Goal: Task Accomplishment & Management: Complete application form

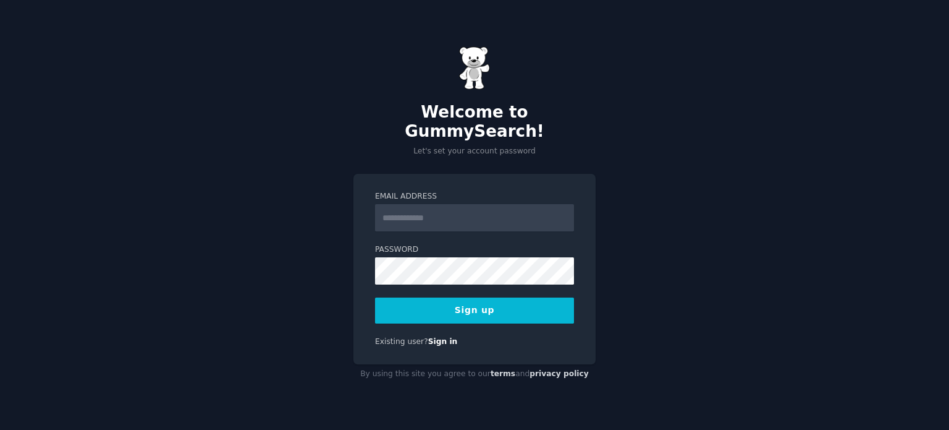
click at [415, 103] on div "Welcome to GummySearch! Let's set your account password" at bounding box center [475, 101] width 242 height 111
click at [406, 204] on input "Email Address" at bounding box center [474, 217] width 199 height 27
type input "**********"
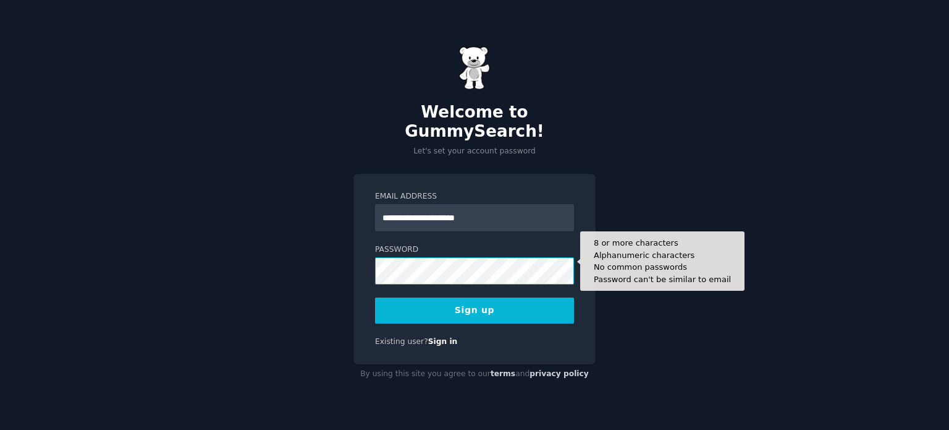
click at [375, 297] on button "Sign up" at bounding box center [474, 310] width 199 height 26
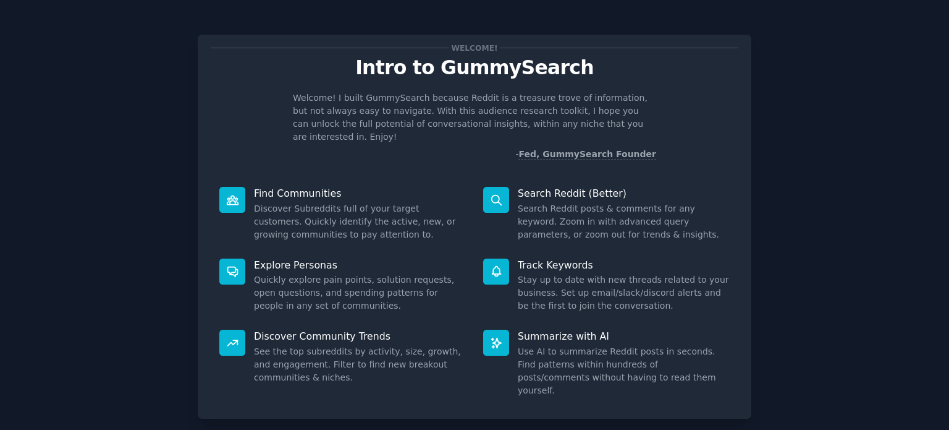
scroll to position [54, 0]
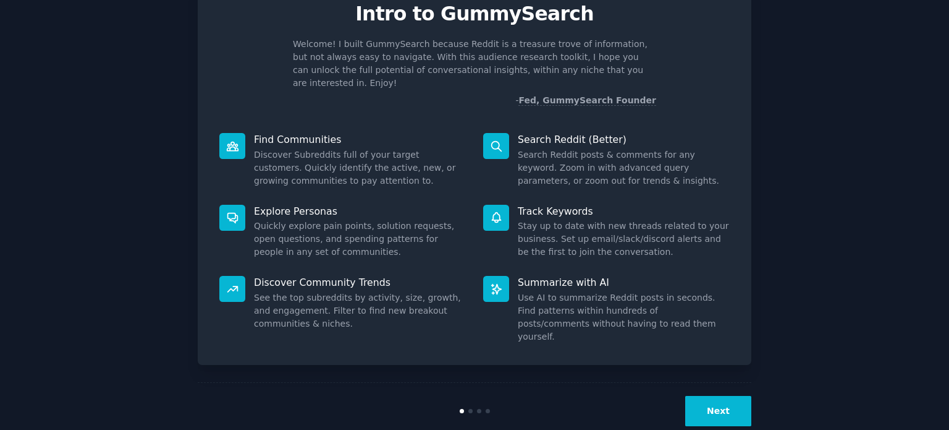
click at [725, 396] on button "Next" at bounding box center [719, 411] width 66 height 30
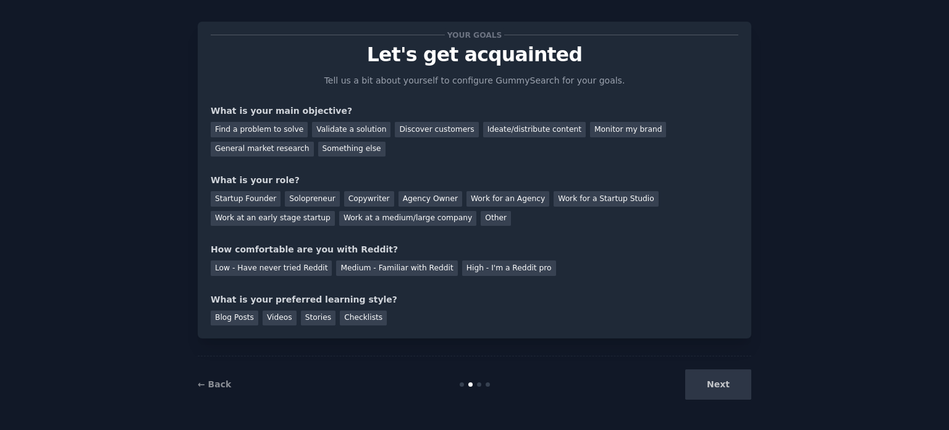
scroll to position [12, 0]
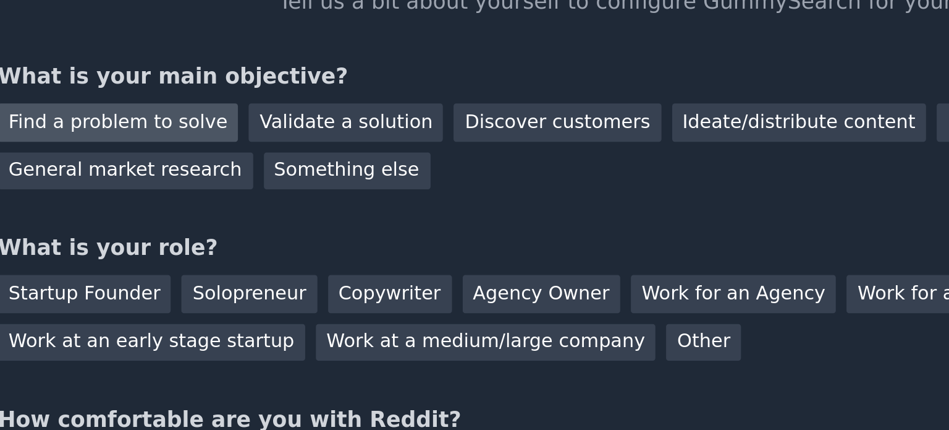
click at [273, 130] on div "Find a problem to solve" at bounding box center [259, 129] width 97 height 15
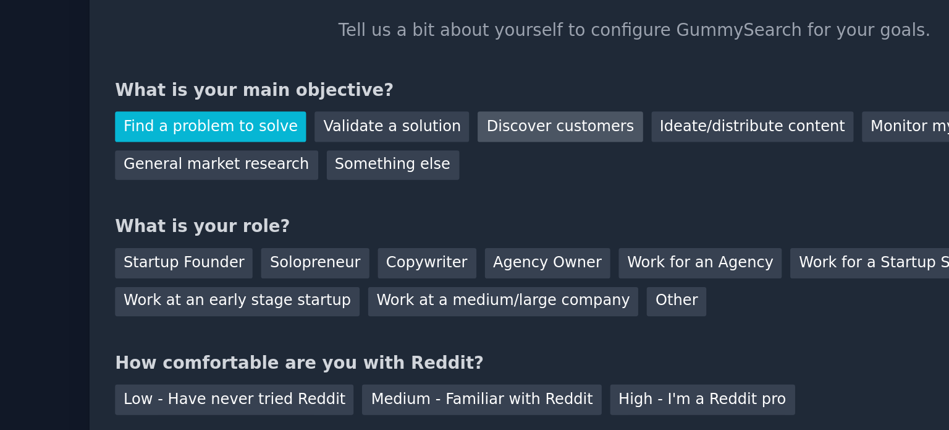
click at [420, 129] on div "Discover customers" at bounding box center [436, 129] width 83 height 15
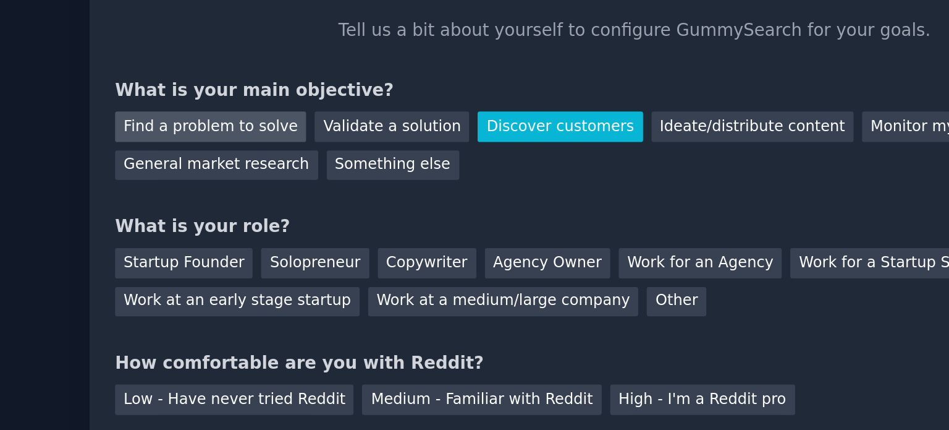
click at [270, 131] on div "Find a problem to solve" at bounding box center [259, 129] width 97 height 15
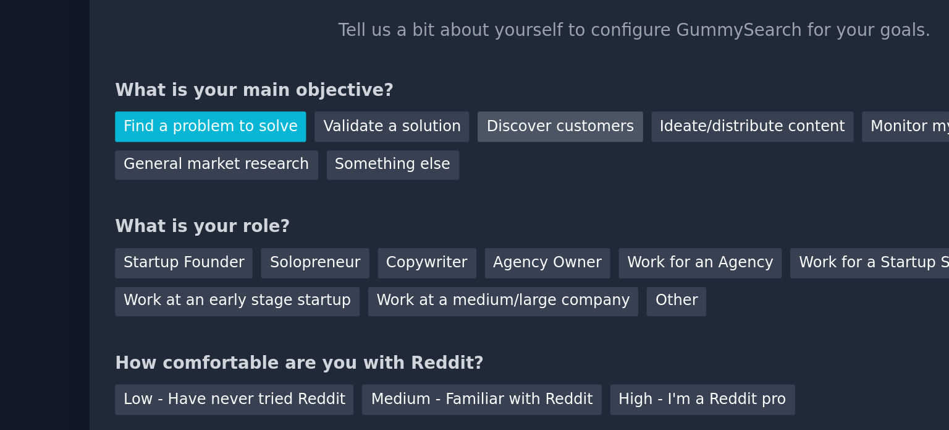
click at [422, 131] on div "Discover customers" at bounding box center [436, 129] width 83 height 15
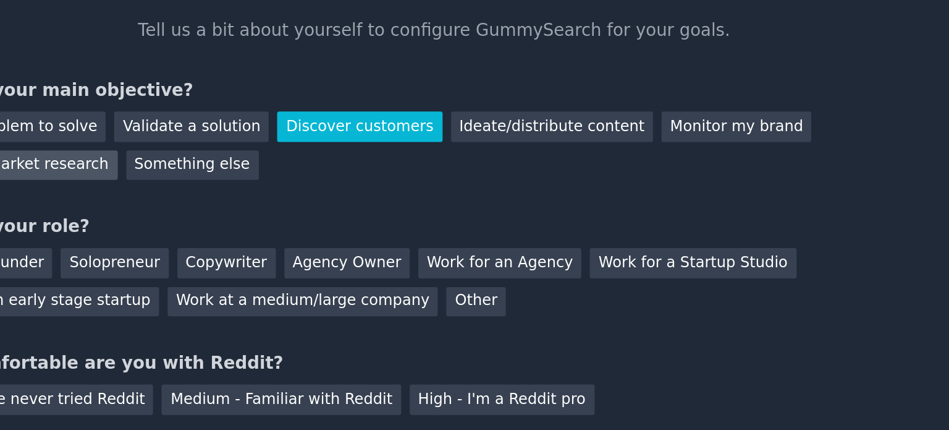
click at [314, 142] on div "General market research" at bounding box center [262, 149] width 103 height 15
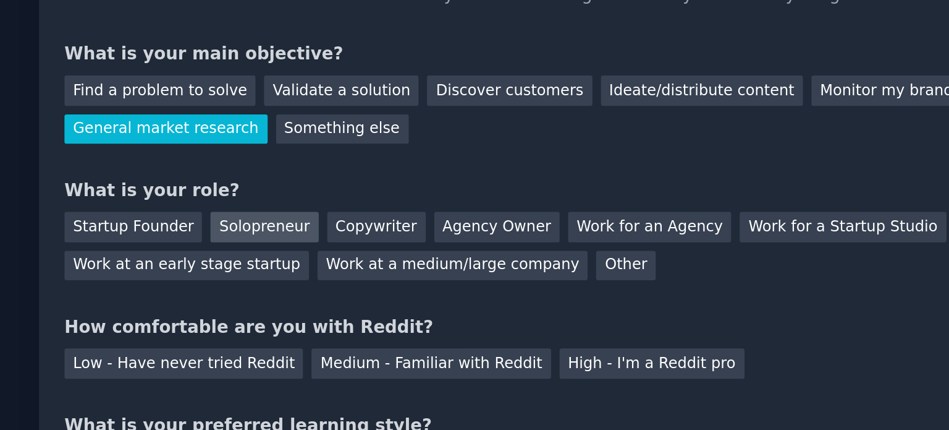
click at [307, 196] on div "Solopreneur" at bounding box center [312, 199] width 54 height 15
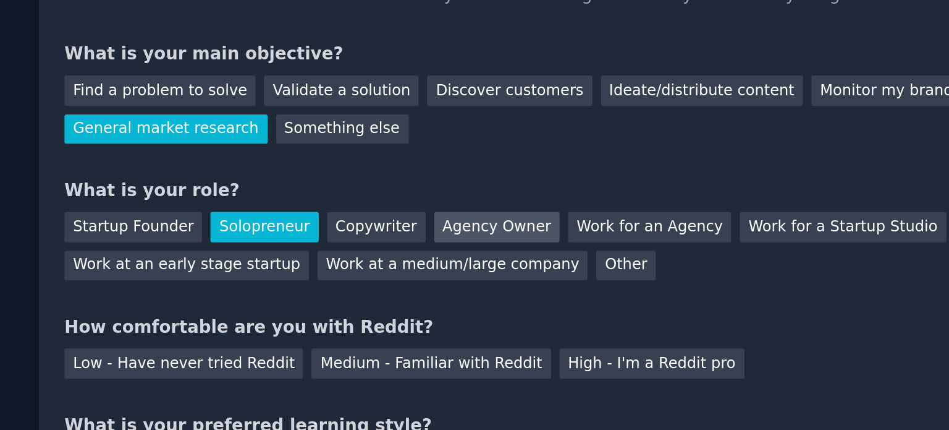
click at [411, 199] on div "Agency Owner" at bounding box center [431, 199] width 64 height 15
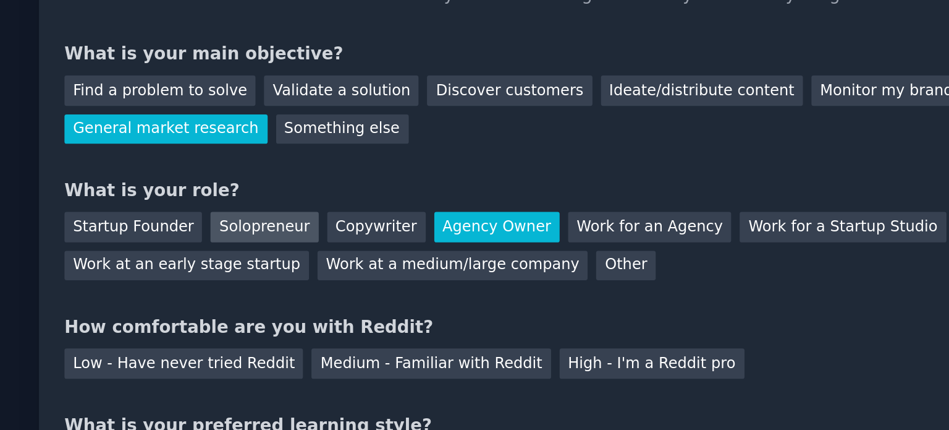
click at [299, 198] on div "Solopreneur" at bounding box center [312, 199] width 54 height 15
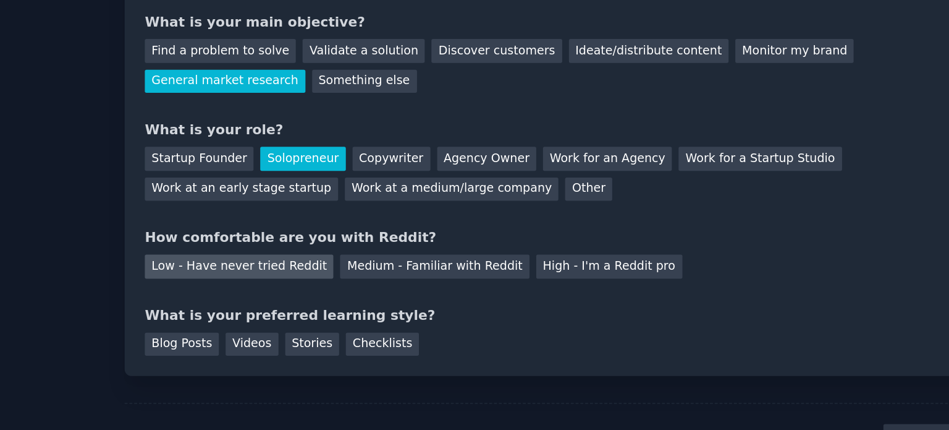
click at [292, 266] on div "Low - Have never tried Reddit" at bounding box center [271, 268] width 121 height 15
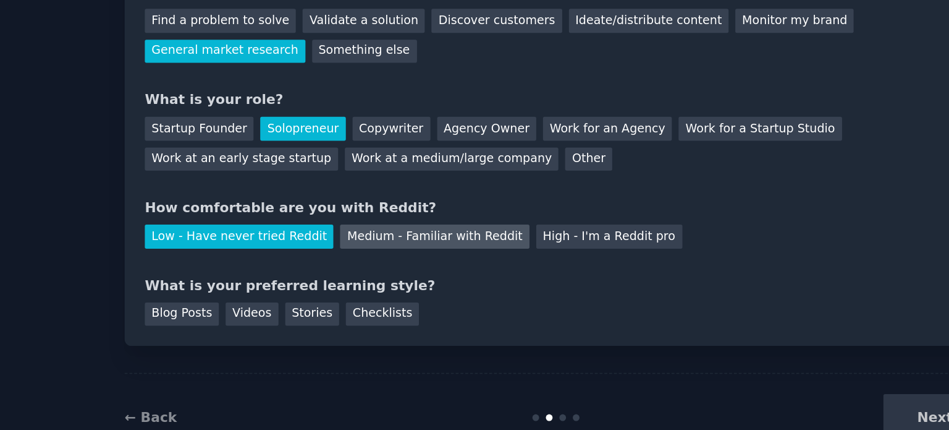
click at [372, 265] on div "Medium - Familiar with Reddit" at bounding box center [396, 268] width 121 height 15
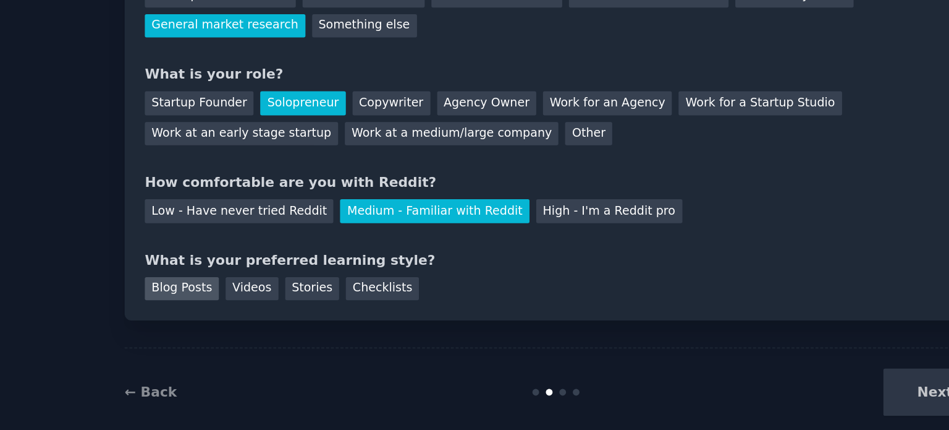
click at [244, 319] on div "Blog Posts" at bounding box center [235, 318] width 48 height 15
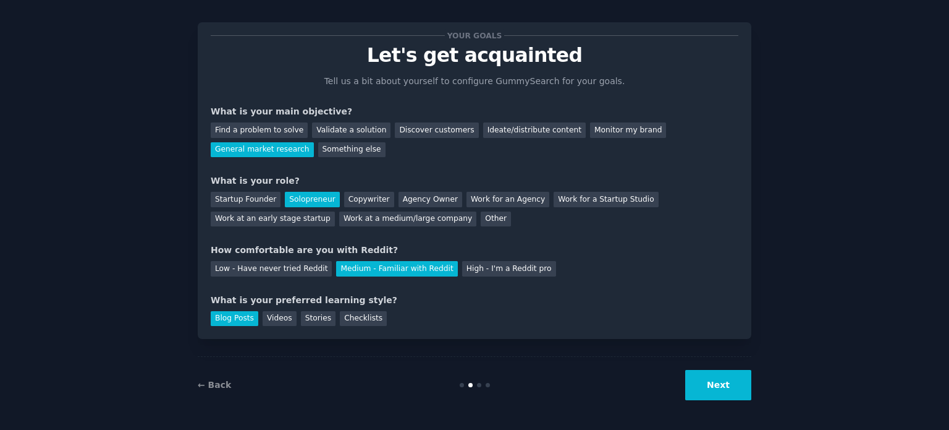
click at [705, 380] on button "Next" at bounding box center [719, 385] width 66 height 30
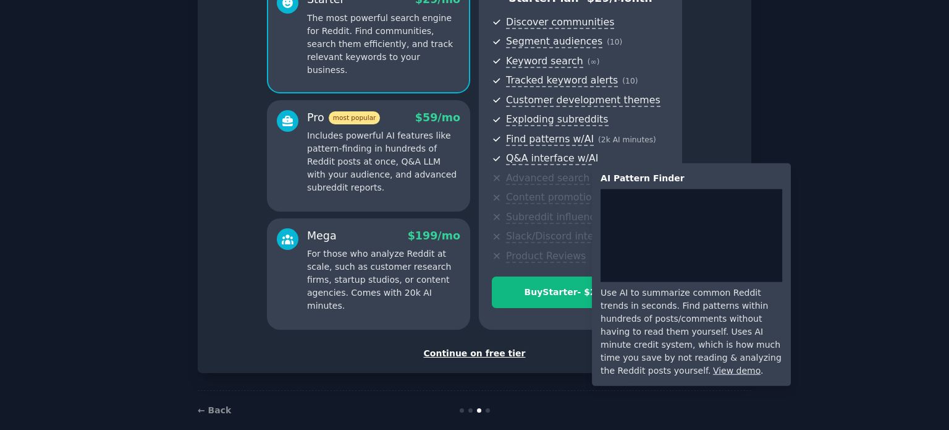
scroll to position [145, 0]
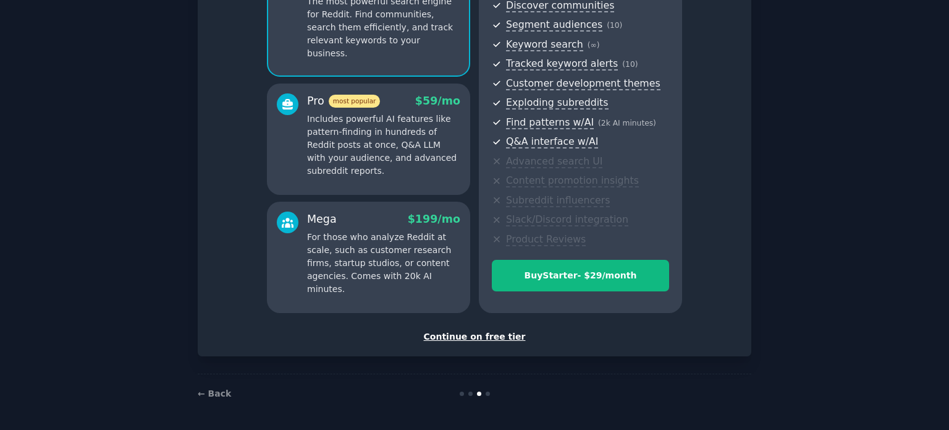
click at [493, 336] on div "Continue on free tier" at bounding box center [475, 336] width 528 height 13
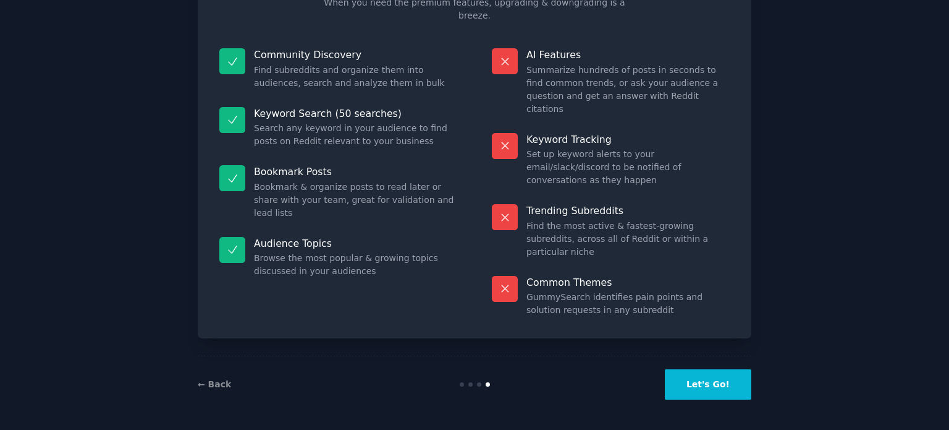
scroll to position [51, 0]
